Goal: Information Seeking & Learning: Learn about a topic

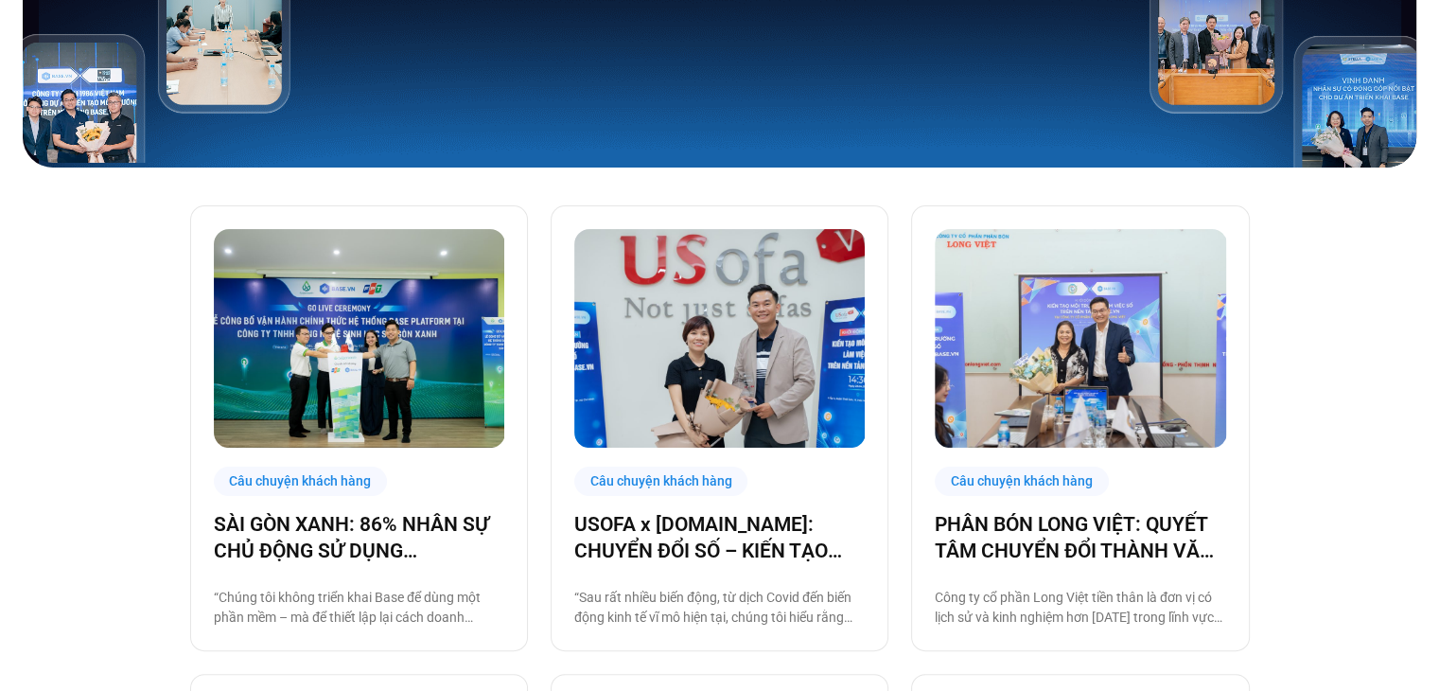
scroll to position [483, 0]
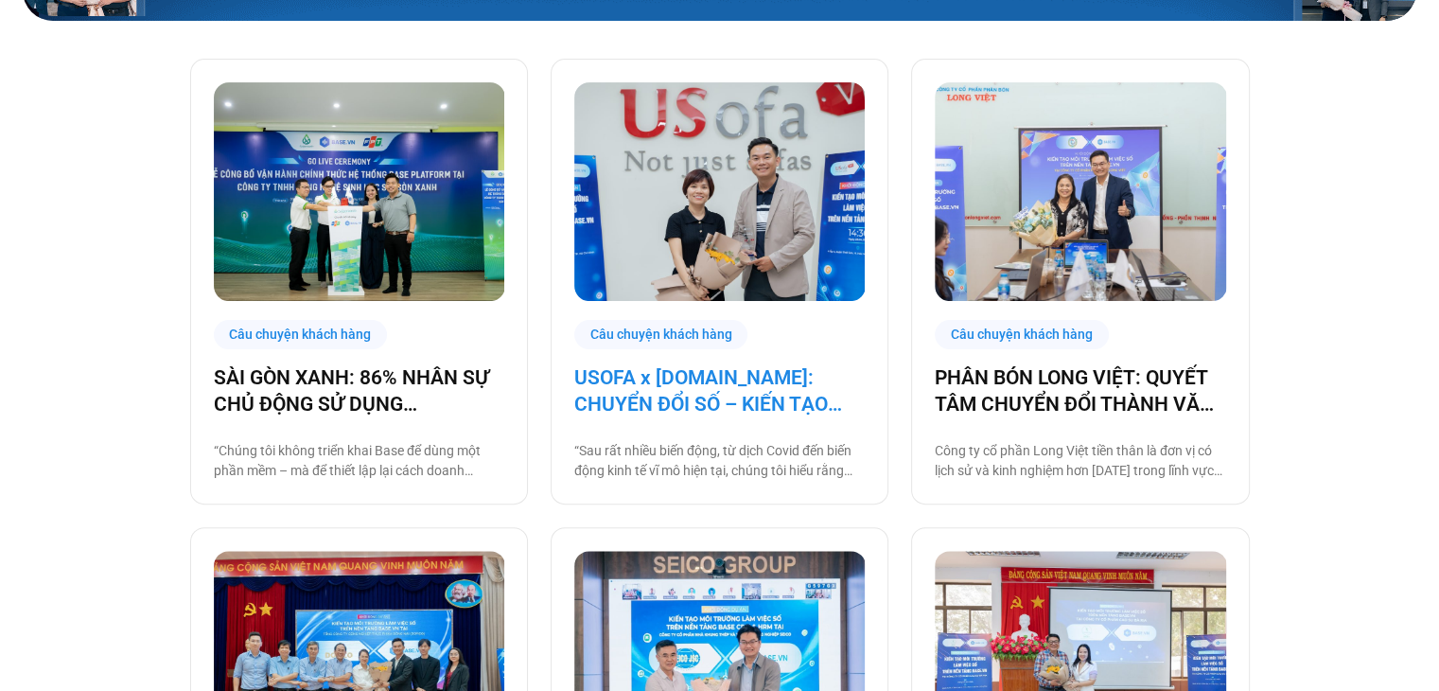
click at [731, 388] on link "USOFA x [DOMAIN_NAME]: CHUYỂN ĐỔI SỐ – KIẾN TẠO NỘI LỰC CHINH PHỤC THỊ TRƯỜNG Q…" at bounding box center [719, 390] width 291 height 53
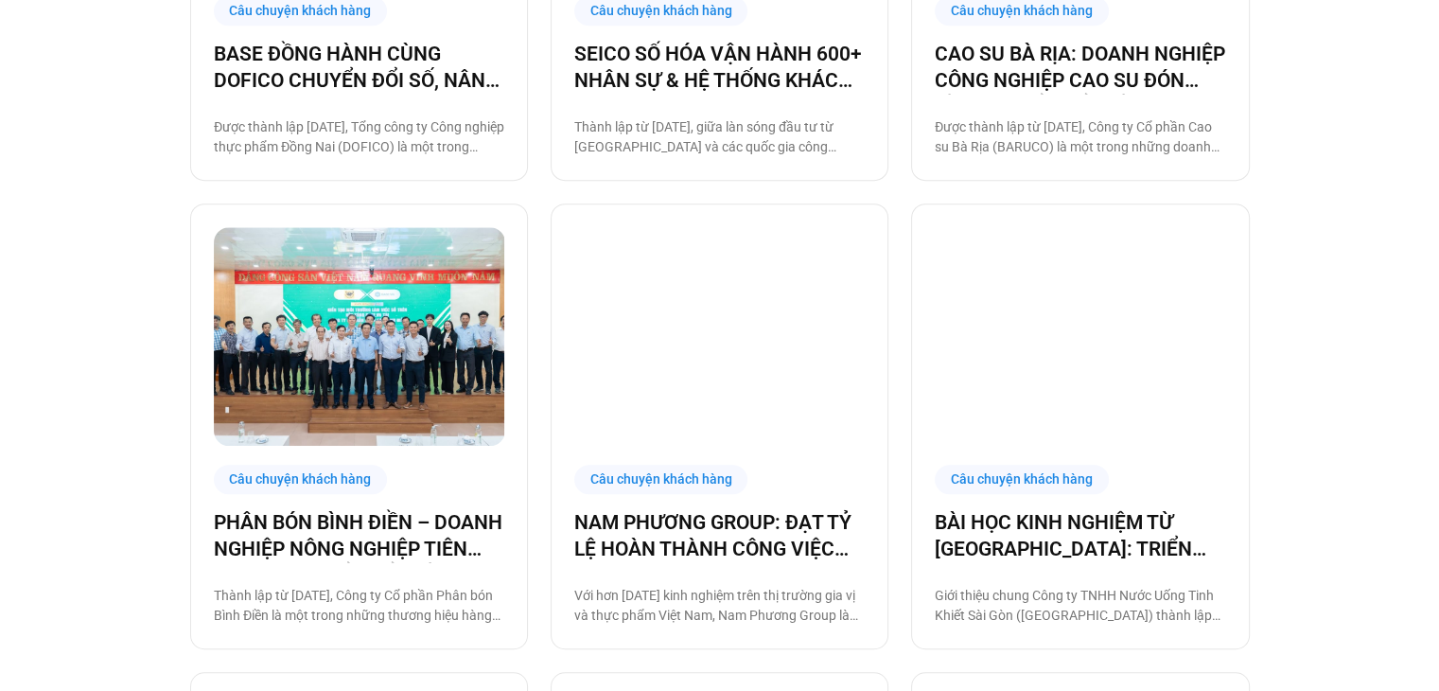
scroll to position [1351, 0]
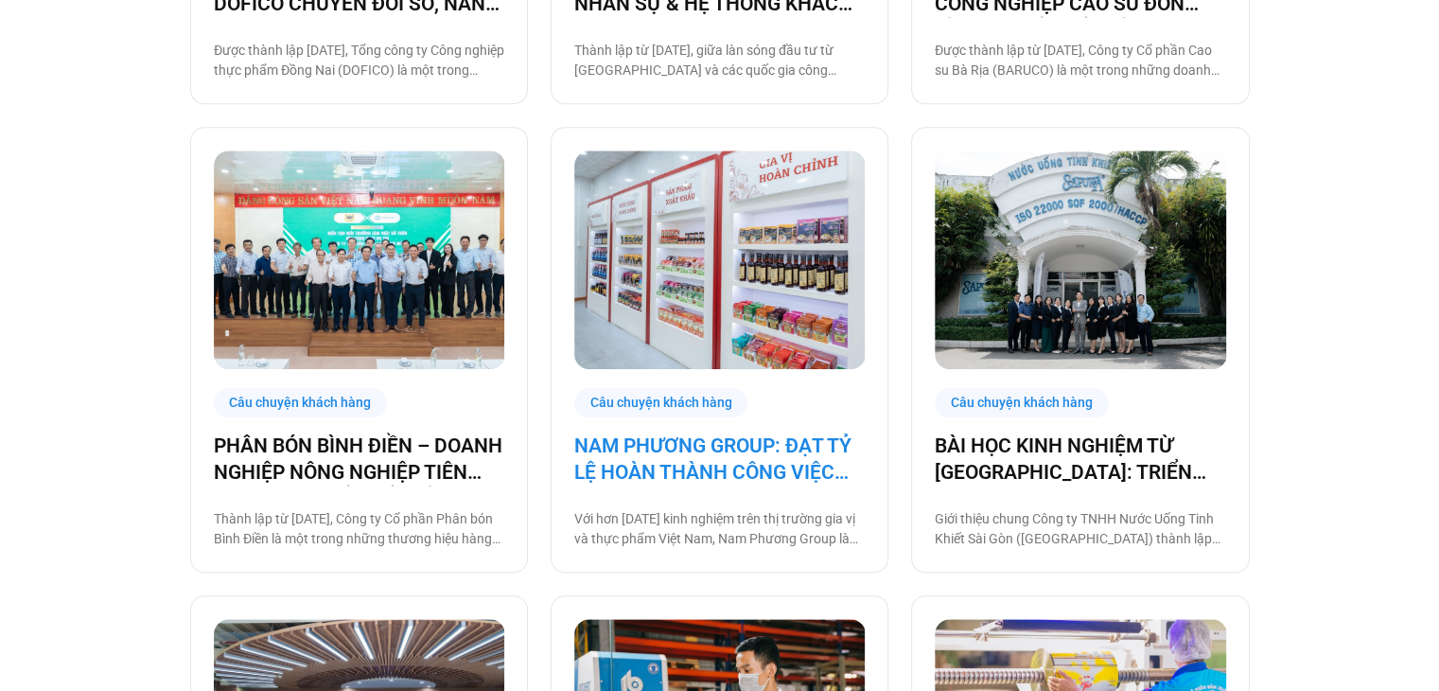
click at [702, 472] on link "NAM PHƯƠNG GROUP: ĐẠT TỶ LỆ HOÀN THÀNH CÔNG VIỆC ĐÚNG HẠN TỚI 93% NHỜ BASE PLAT…" at bounding box center [719, 458] width 291 height 53
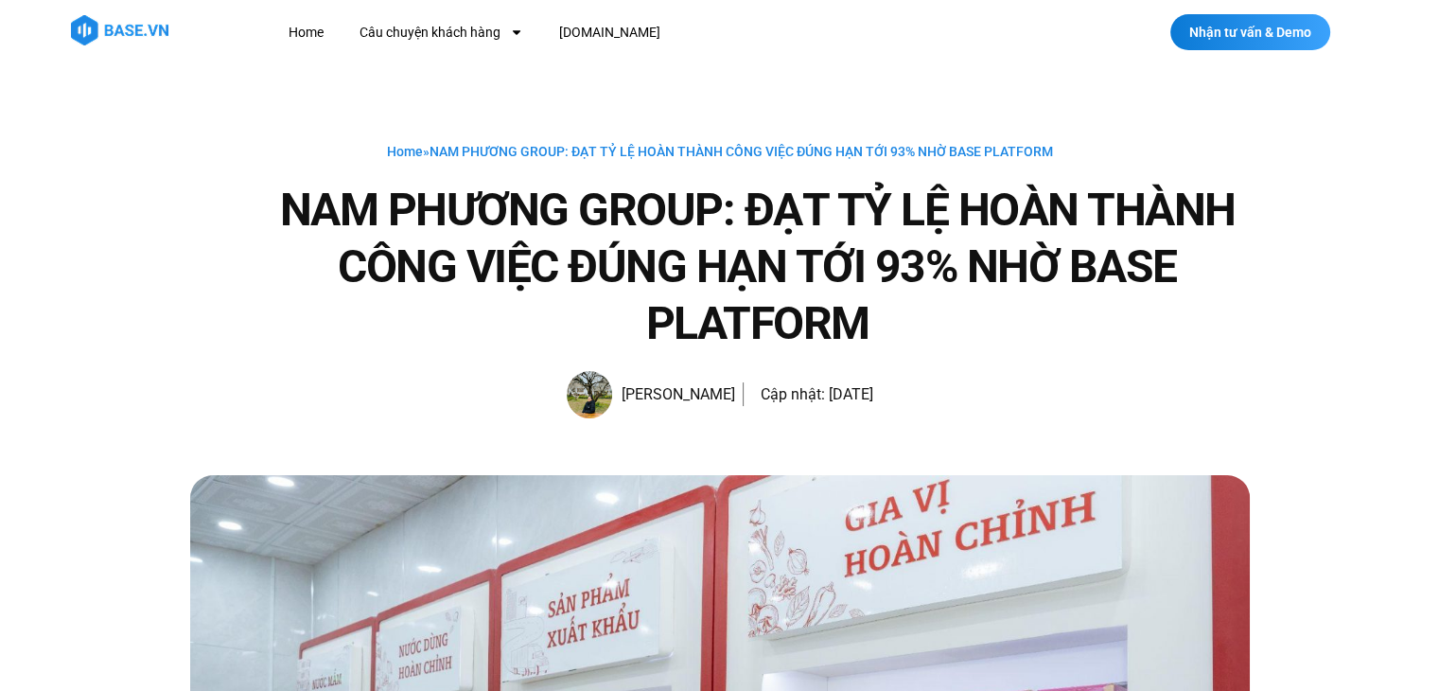
click at [821, 160] on div "Home » NAM PHƯƠNG GROUP: ĐẠT TỶ LỆ HOÀN THÀNH CÔNG VIỆC ĐÚNG HẠN TỚI 93% NHỜ BA…" at bounding box center [720, 151] width 1060 height 23
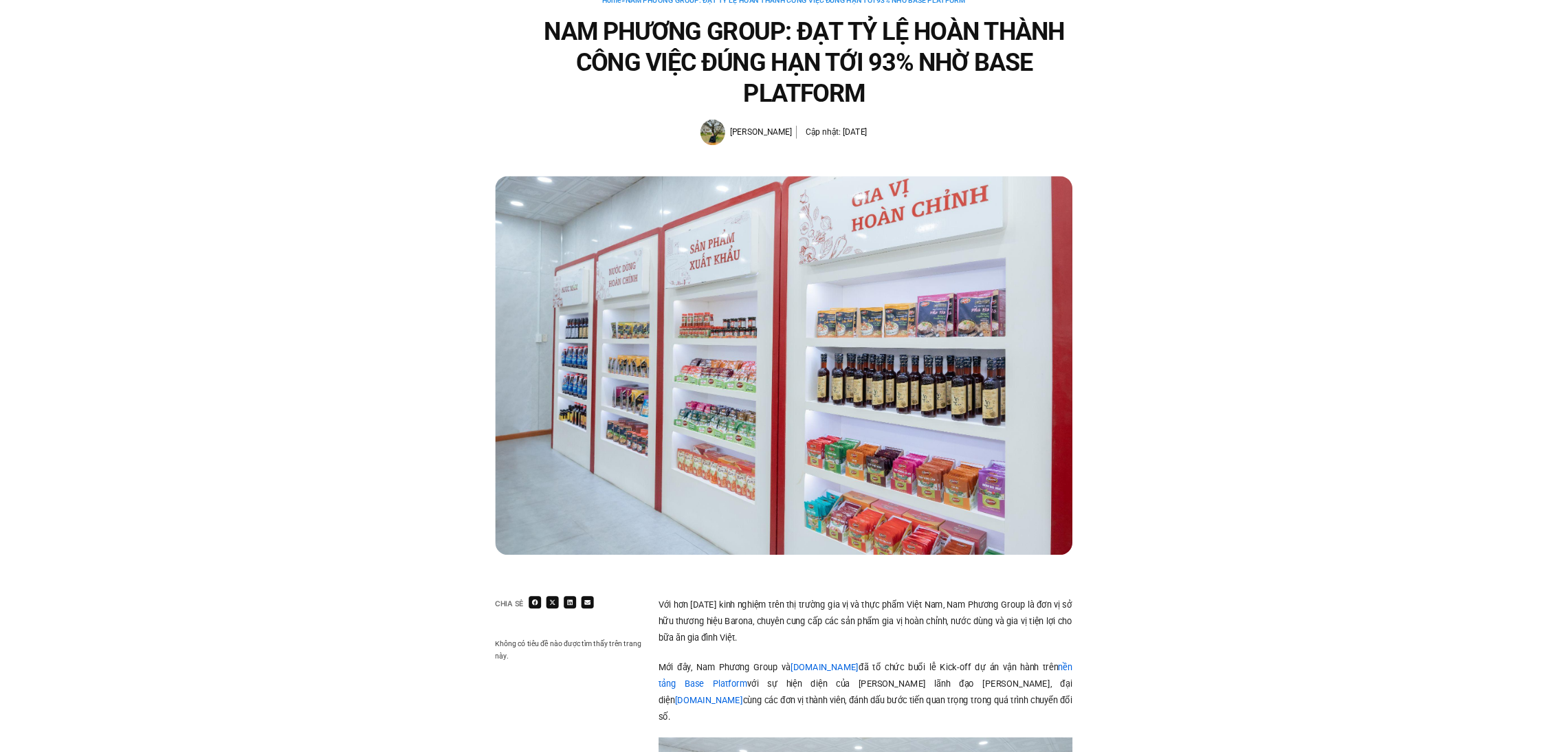
scroll to position [109, 0]
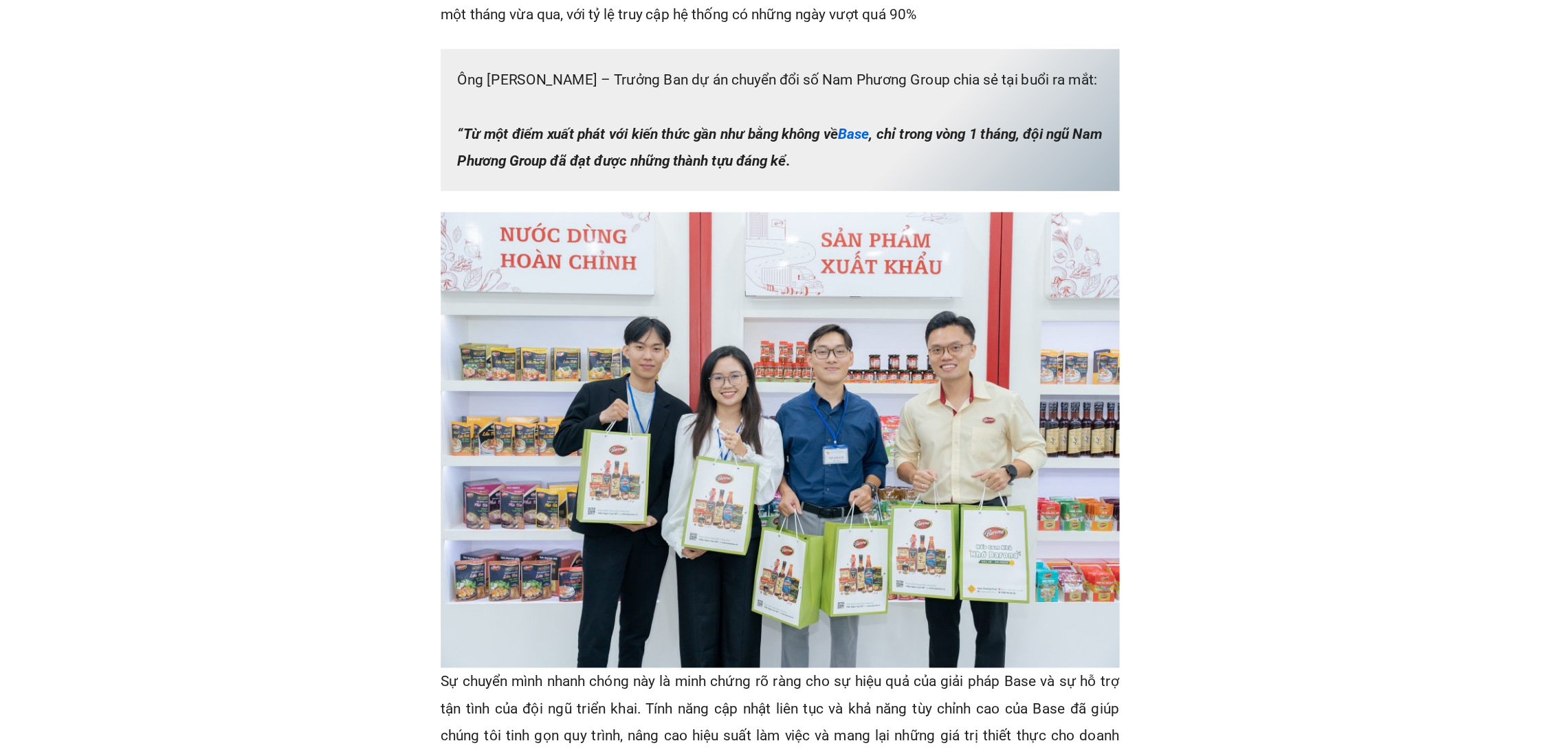
scroll to position [1531, 0]
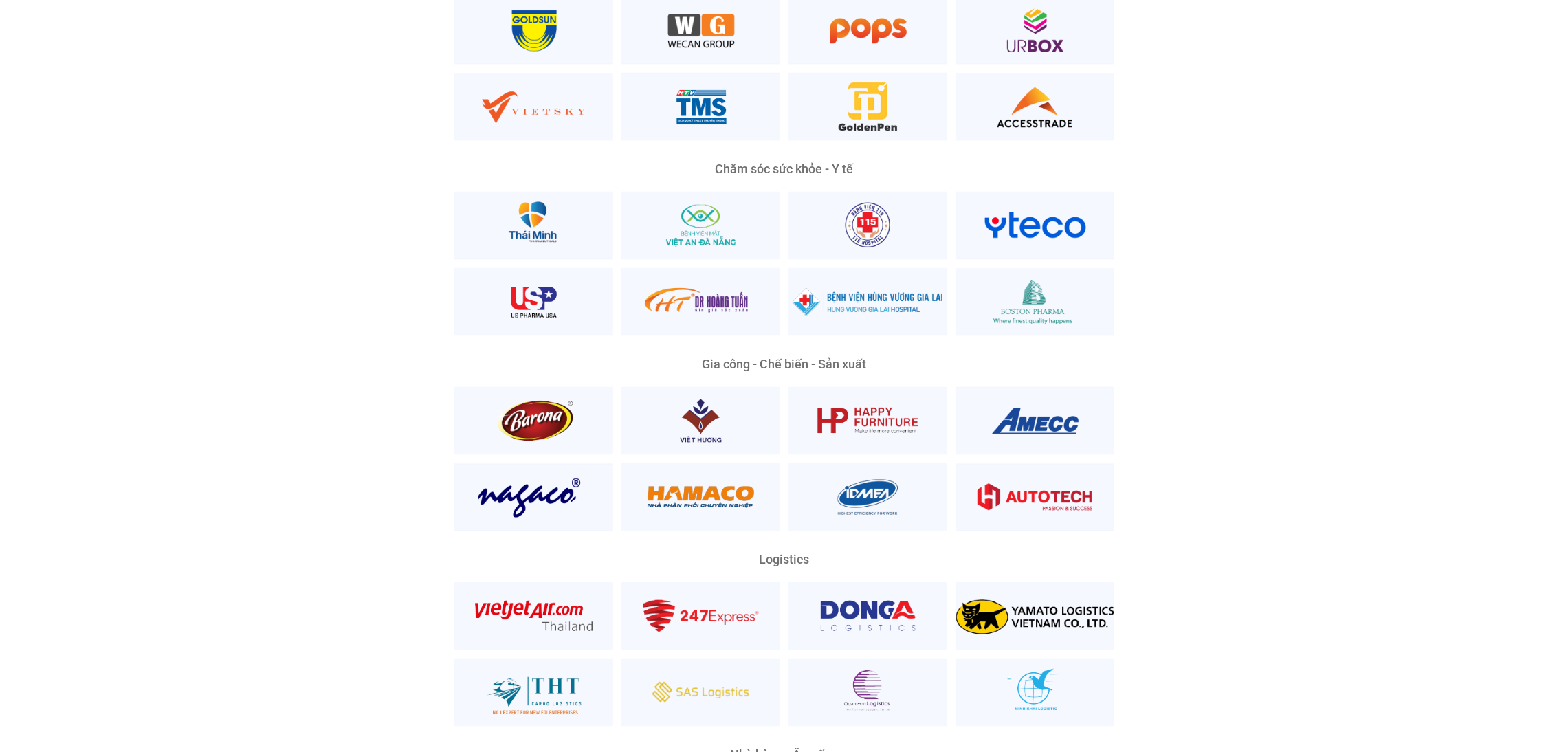
scroll to position [3088, 0]
